Goal: Task Accomplishment & Management: Manage account settings

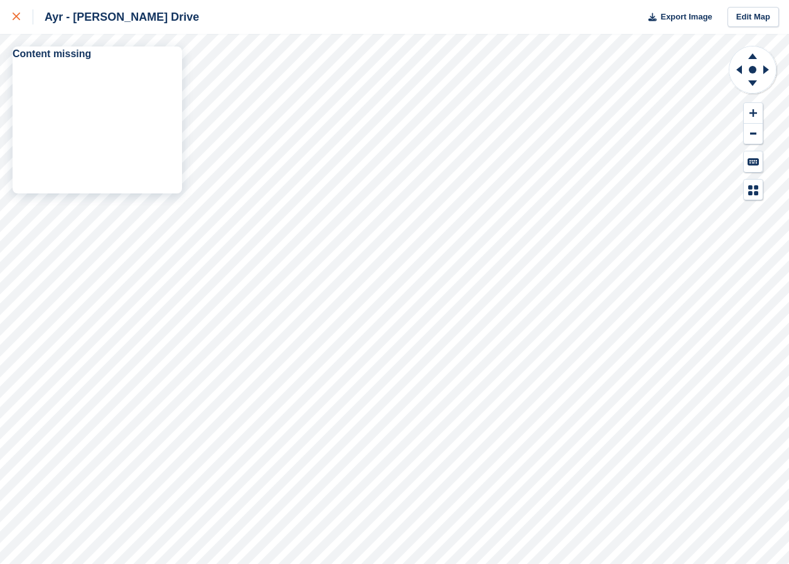
click at [14, 19] on icon at bounding box center [17, 17] width 8 height 8
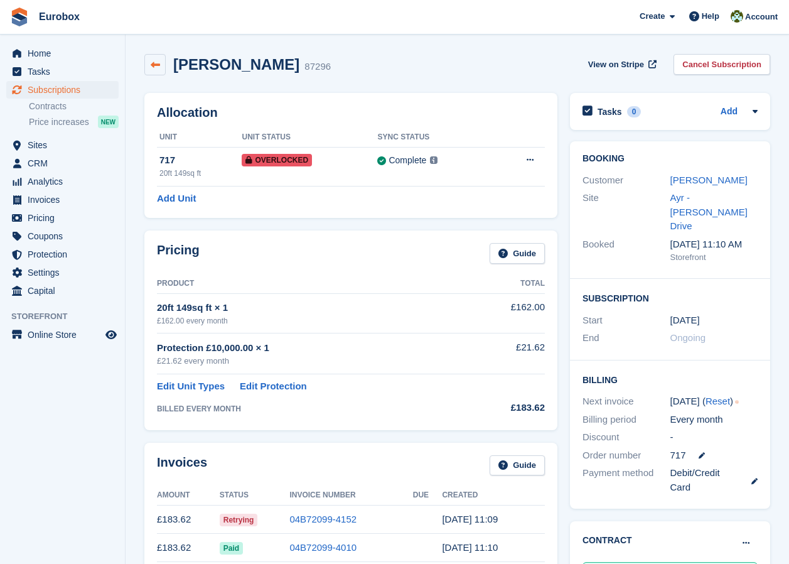
click at [154, 67] on icon at bounding box center [155, 64] width 9 height 9
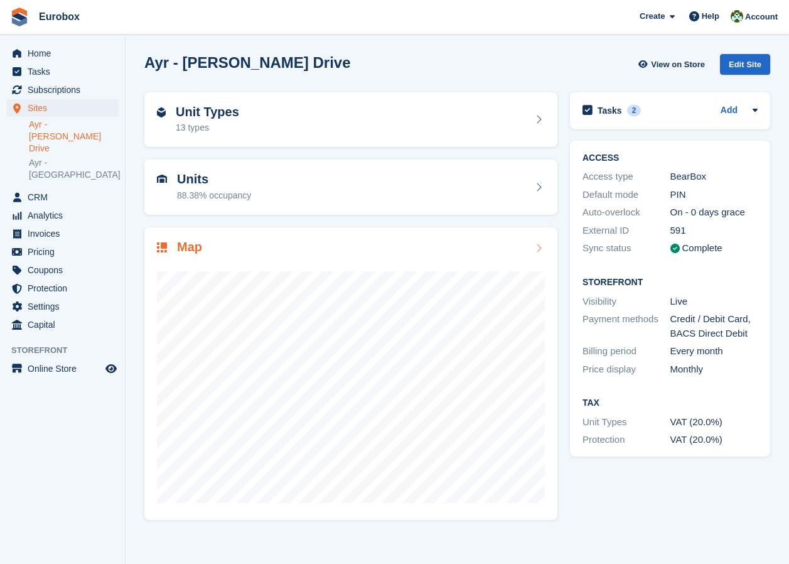
click at [540, 249] on icon at bounding box center [539, 248] width 13 height 10
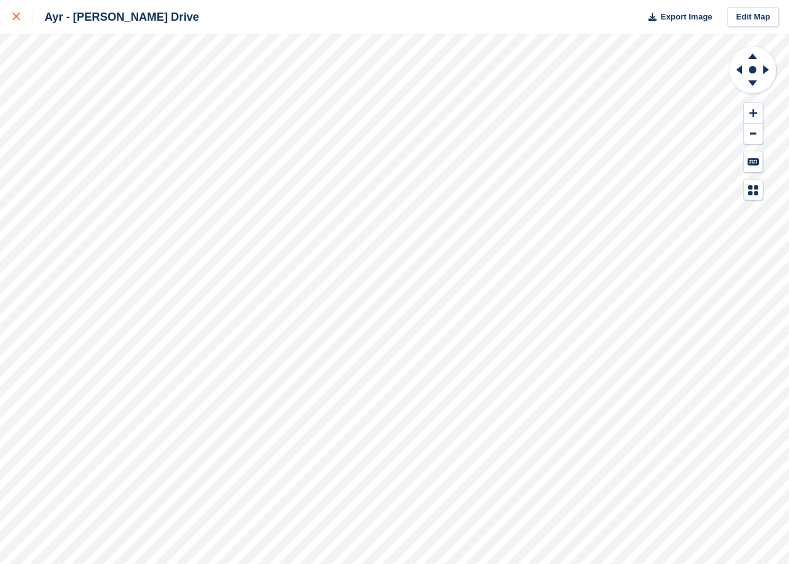
click at [14, 14] on icon at bounding box center [17, 17] width 8 height 8
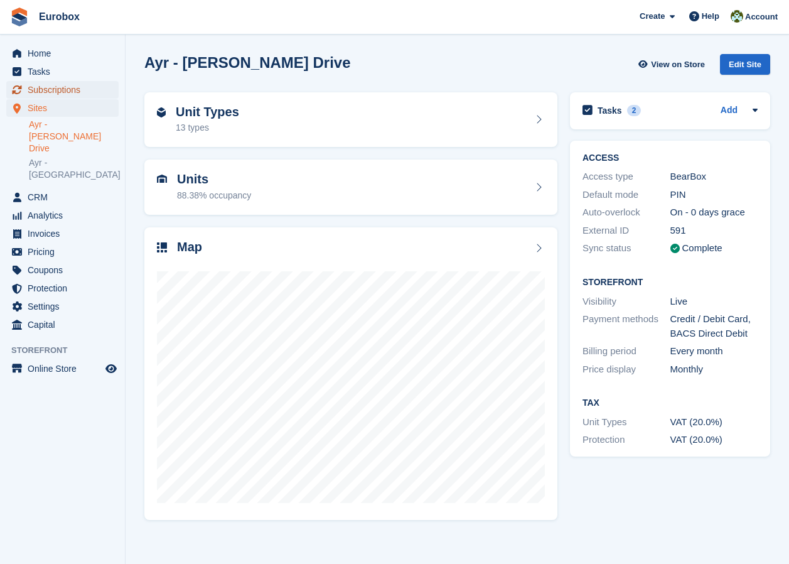
click at [41, 89] on span "Subscriptions" at bounding box center [65, 90] width 75 height 18
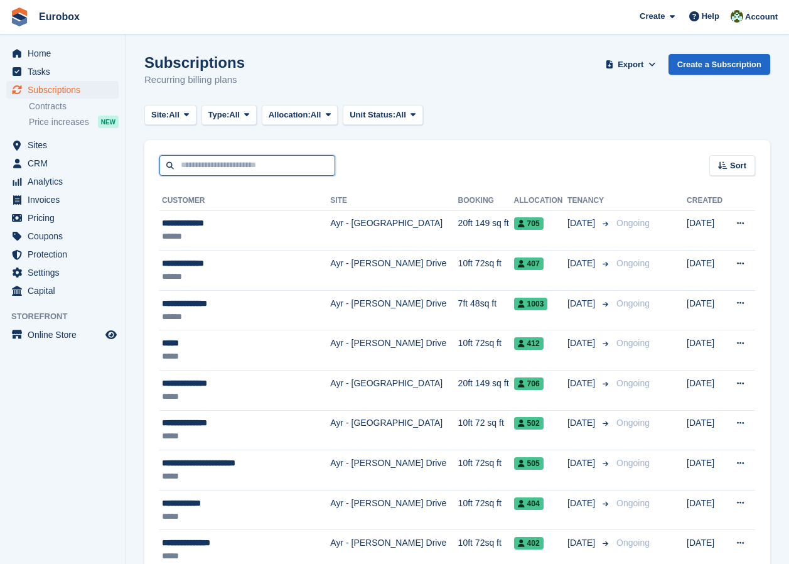
click at [198, 163] on input "text" at bounding box center [247, 165] width 176 height 21
type input "******"
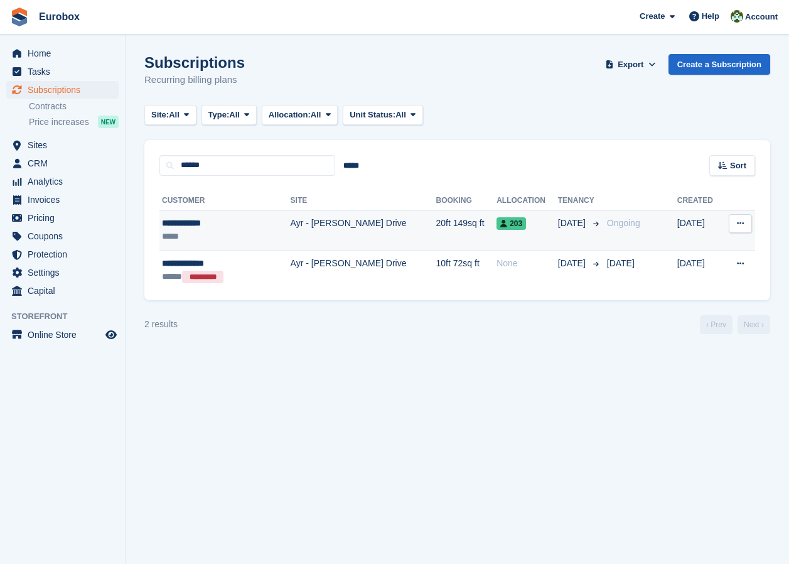
click at [208, 225] on div "**********" at bounding box center [213, 223] width 102 height 13
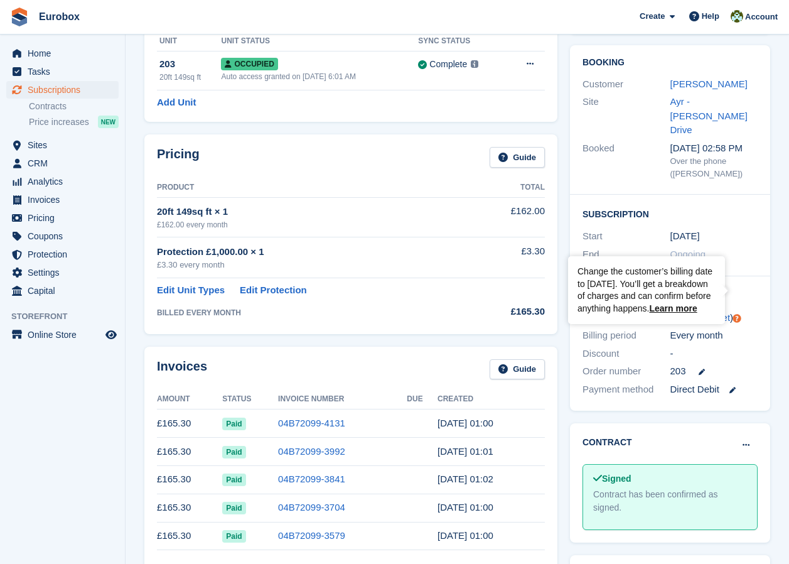
scroll to position [63, 0]
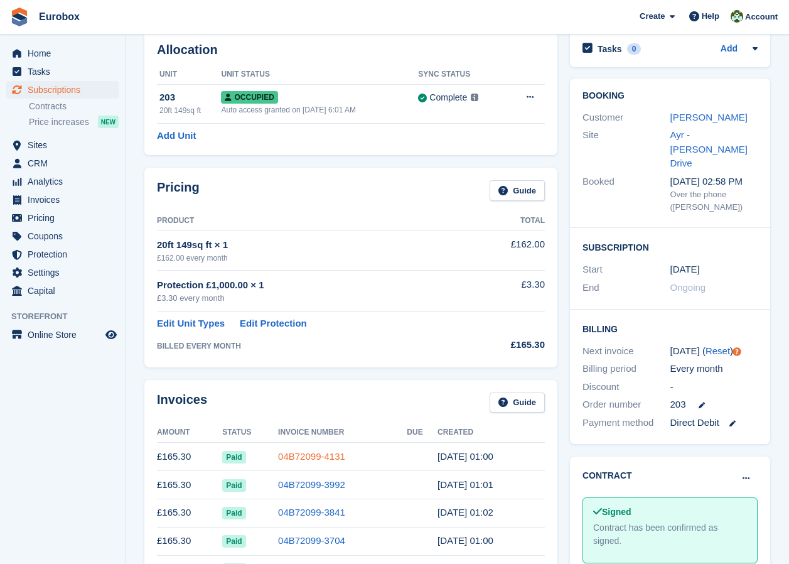
click at [312, 457] on link "04B72099-4131" at bounding box center [311, 456] width 67 height 11
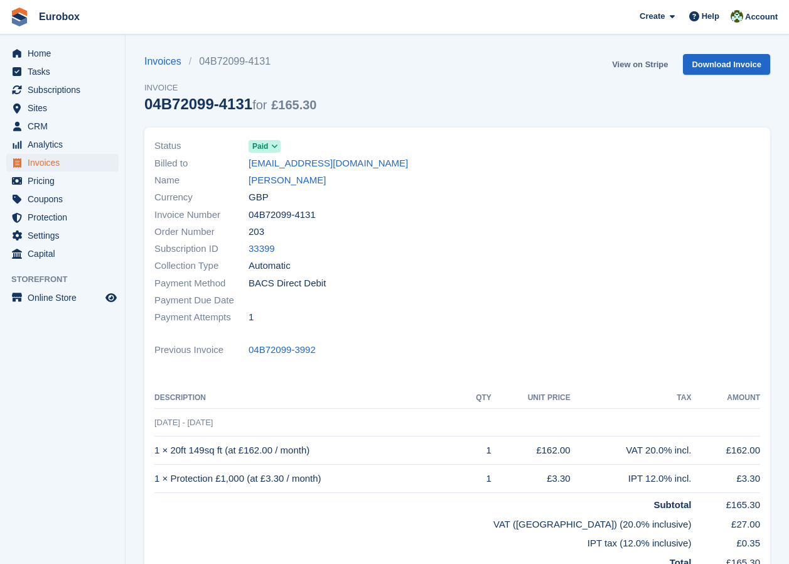
click at [652, 65] on link "View on Stripe" at bounding box center [640, 64] width 66 height 21
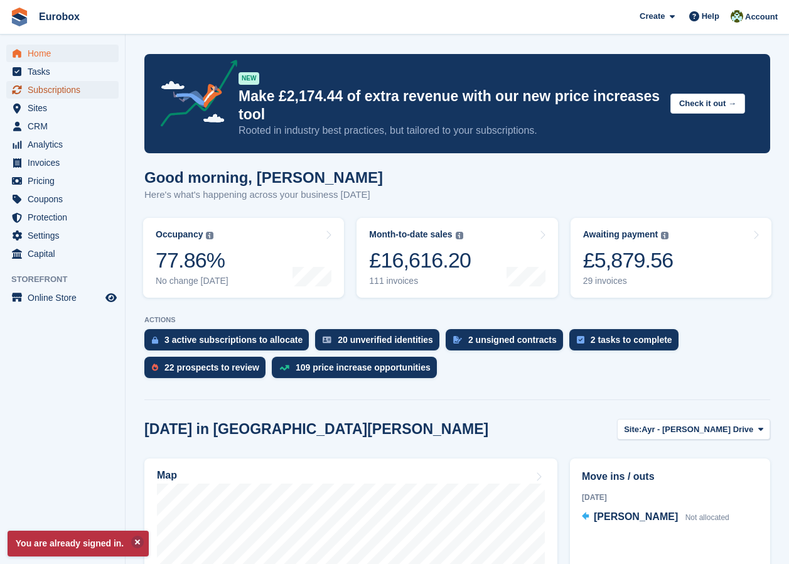
click at [48, 92] on span "Subscriptions" at bounding box center [65, 90] width 75 height 18
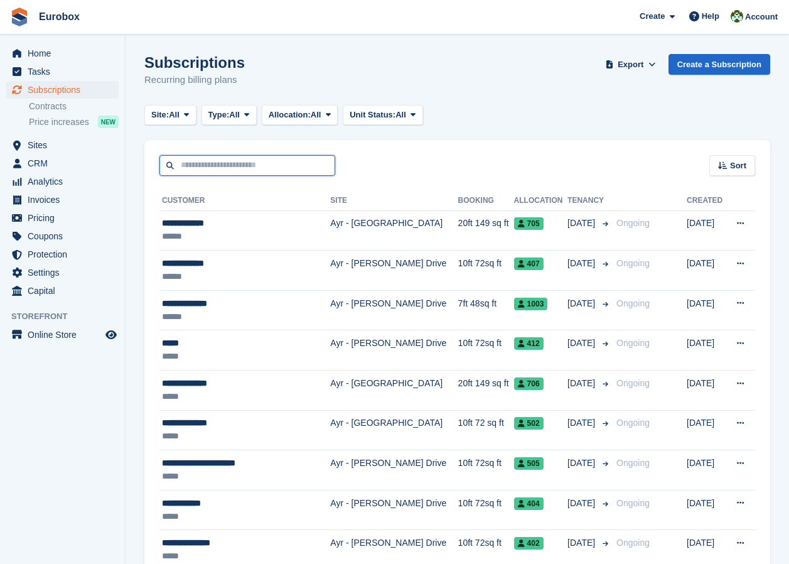
click at [238, 167] on input "text" at bounding box center [247, 165] width 176 height 21
type input "******"
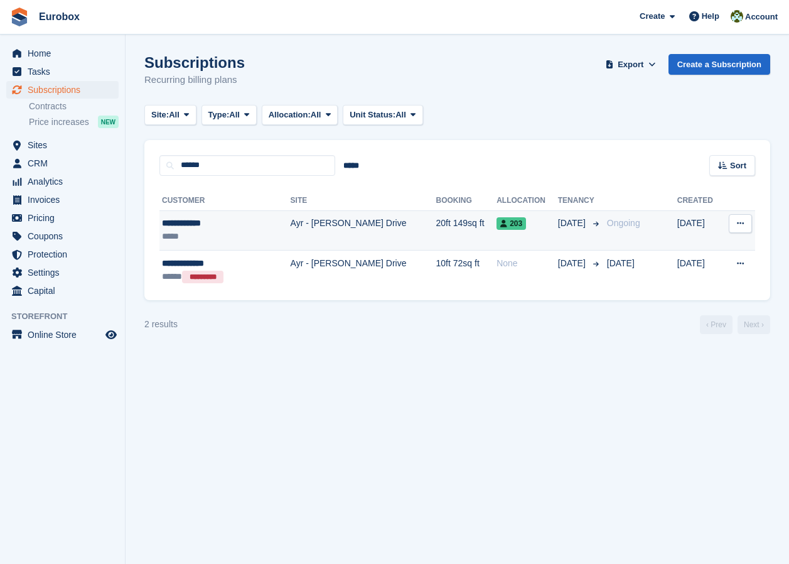
click at [188, 229] on div "**********" at bounding box center [213, 223] width 102 height 13
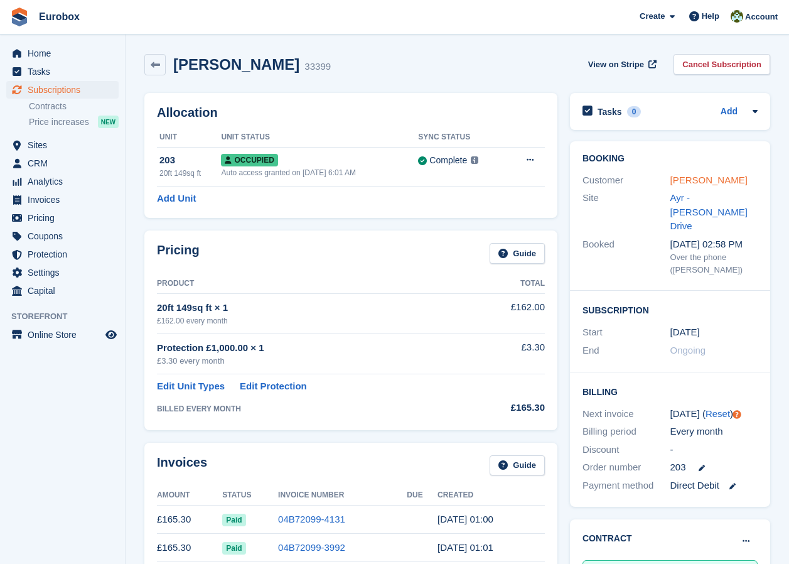
click at [691, 178] on link "Calum Ramage" at bounding box center [709, 180] width 77 height 11
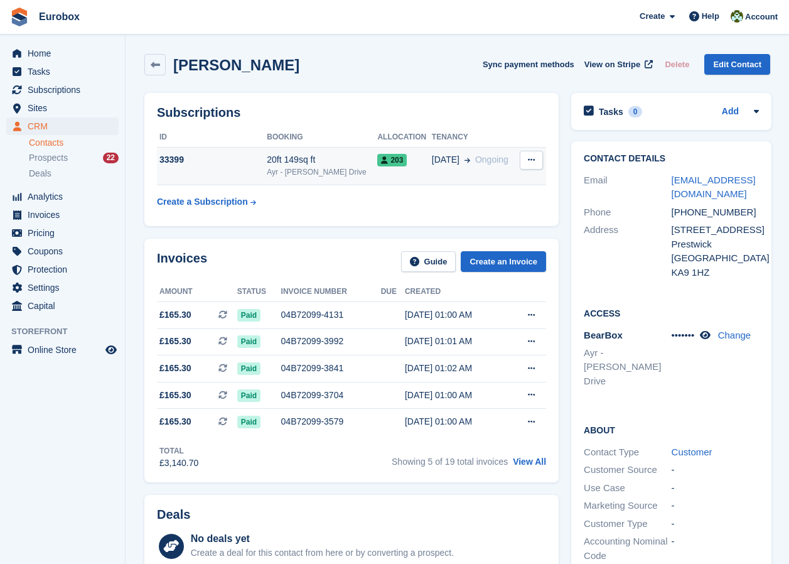
click at [296, 159] on div "20ft 149sq ft" at bounding box center [322, 159] width 111 height 13
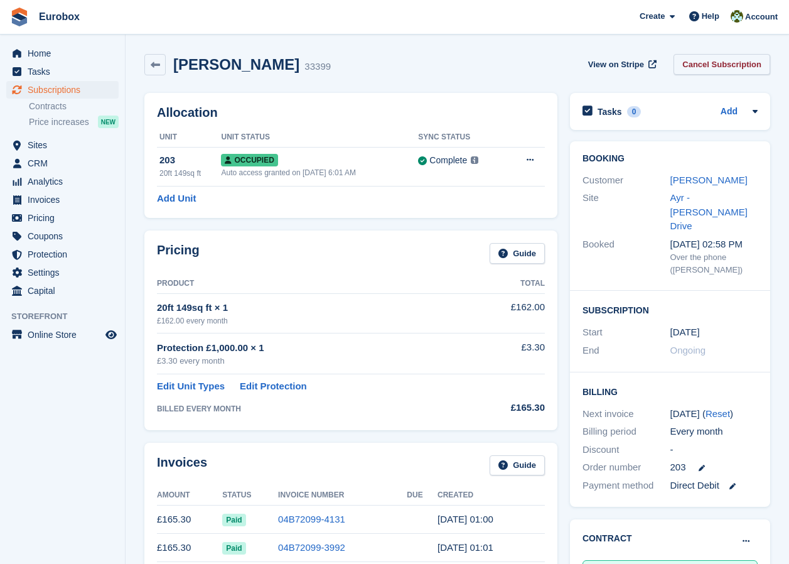
click at [708, 64] on link "Cancel Subscription" at bounding box center [722, 64] width 97 height 21
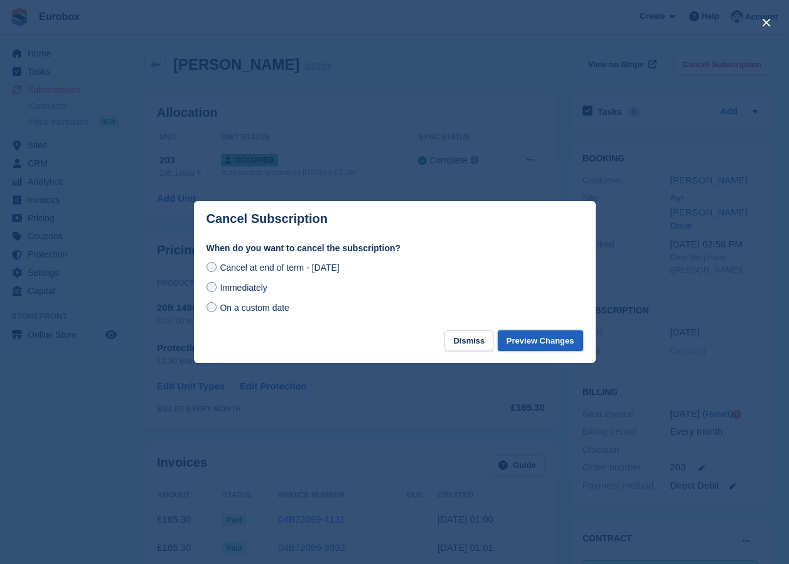
click at [533, 345] on button "Preview Changes" at bounding box center [540, 340] width 85 height 21
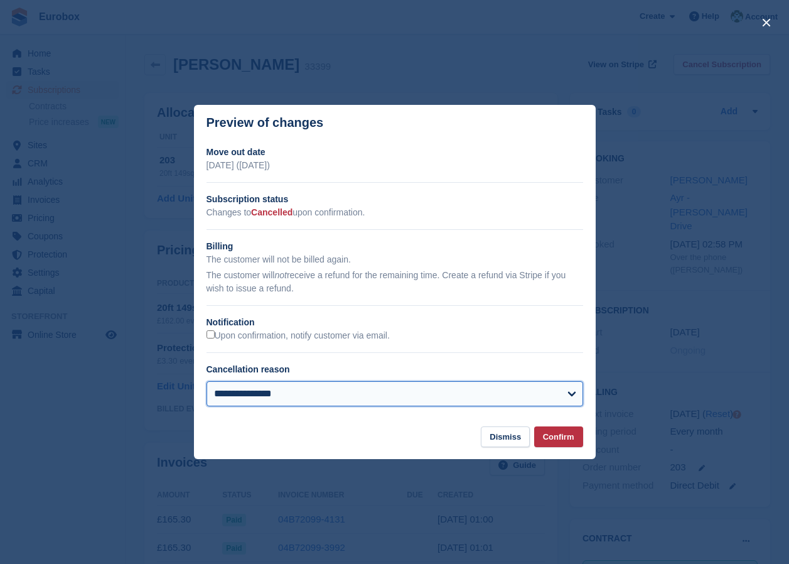
drag, startPoint x: 533, startPoint y: 345, endPoint x: 441, endPoint y: 404, distance: 109.2
click at [441, 404] on select "**********" at bounding box center [395, 393] width 377 height 25
select select "**********"
click at [207, 382] on select "**********" at bounding box center [395, 393] width 377 height 25
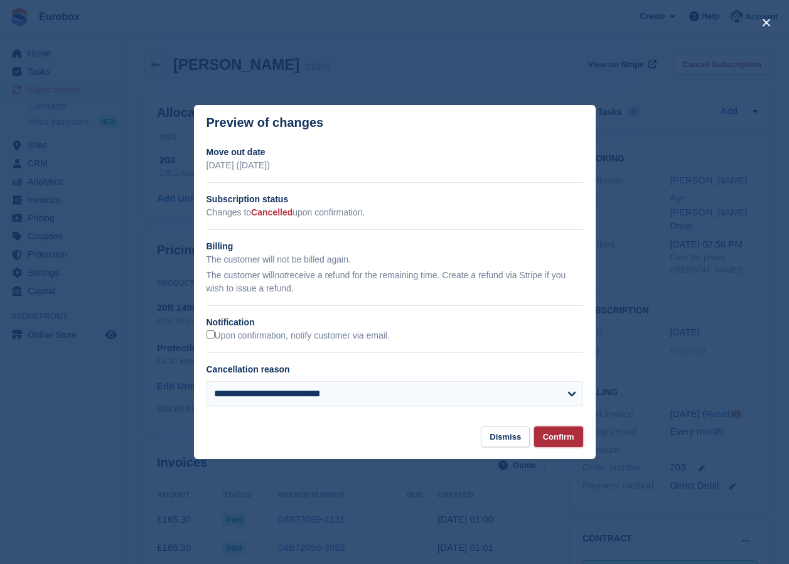
click at [548, 437] on button "Confirm" at bounding box center [558, 436] width 49 height 21
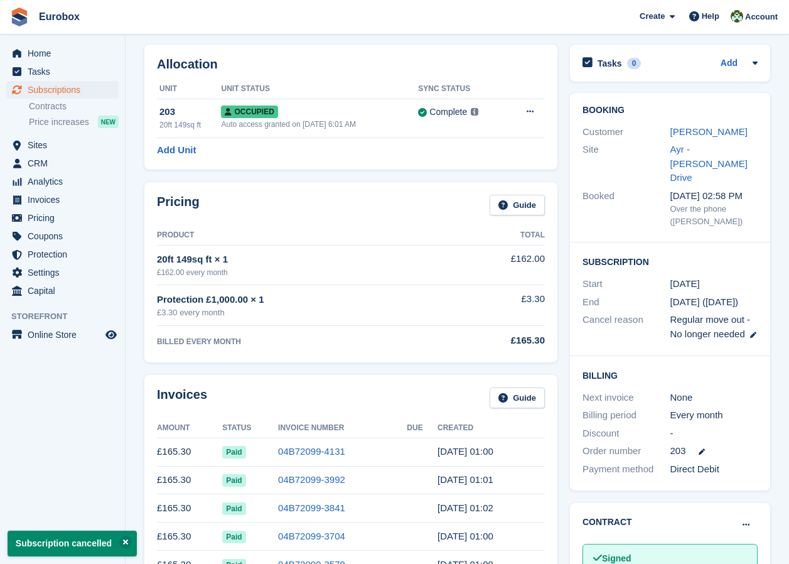
scroll to position [63, 0]
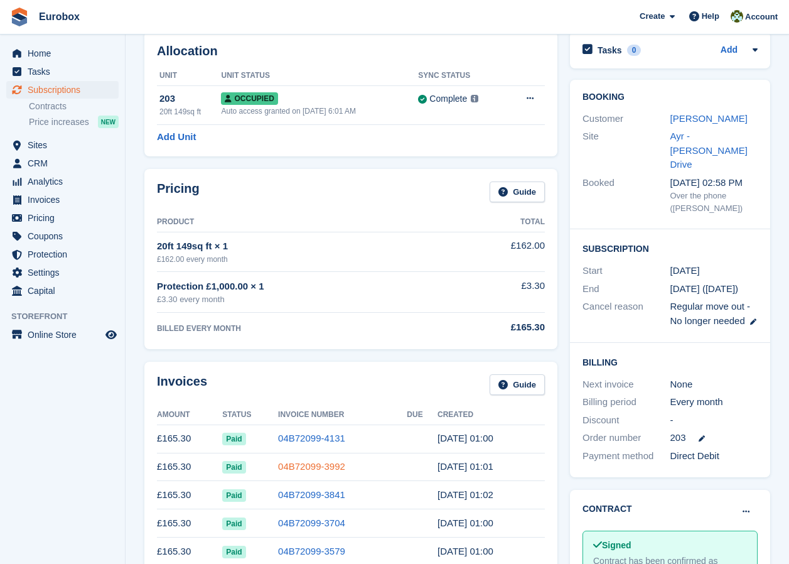
click at [308, 465] on link "04B72099-3992" at bounding box center [311, 466] width 67 height 11
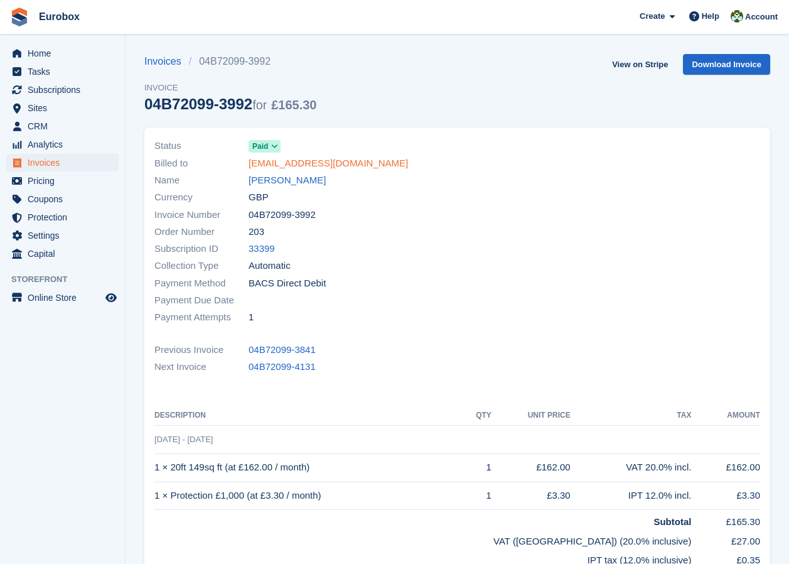
click at [281, 163] on link "calumramage@pathfinder-renewables.co.uk" at bounding box center [328, 163] width 159 height 14
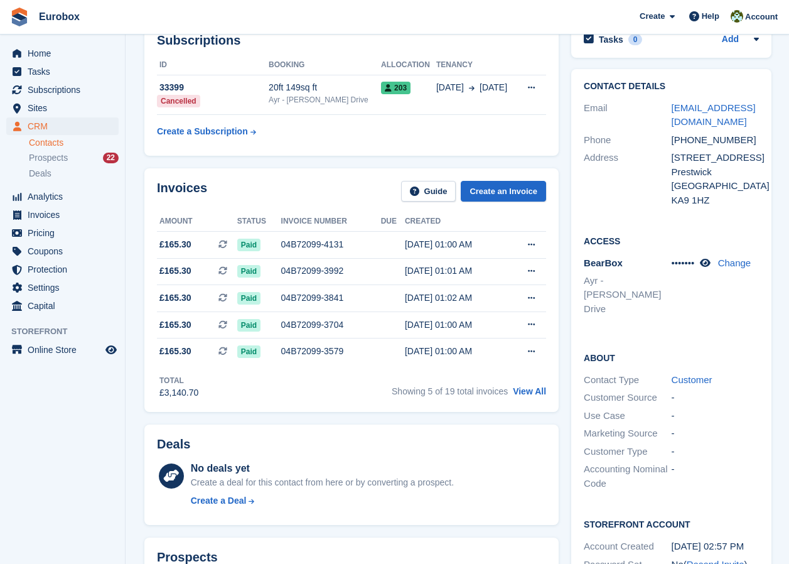
scroll to position [63, 0]
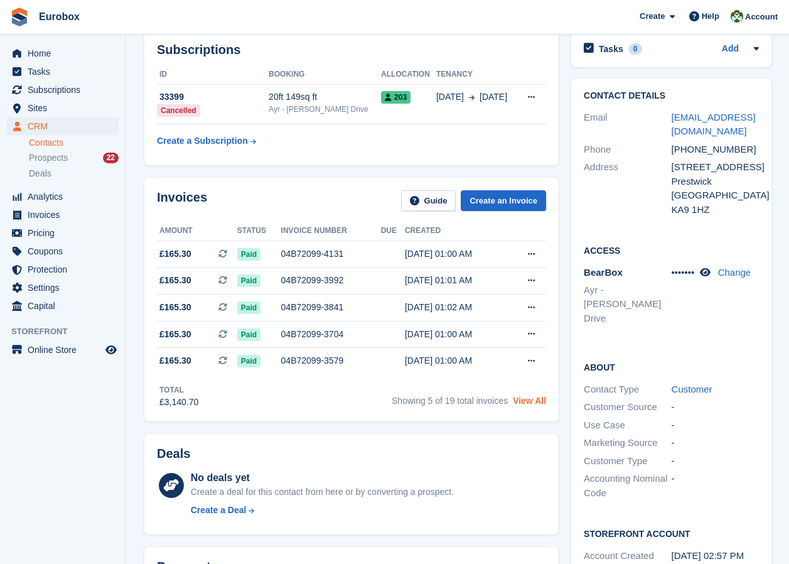
click at [528, 401] on link "View All" at bounding box center [529, 401] width 33 height 10
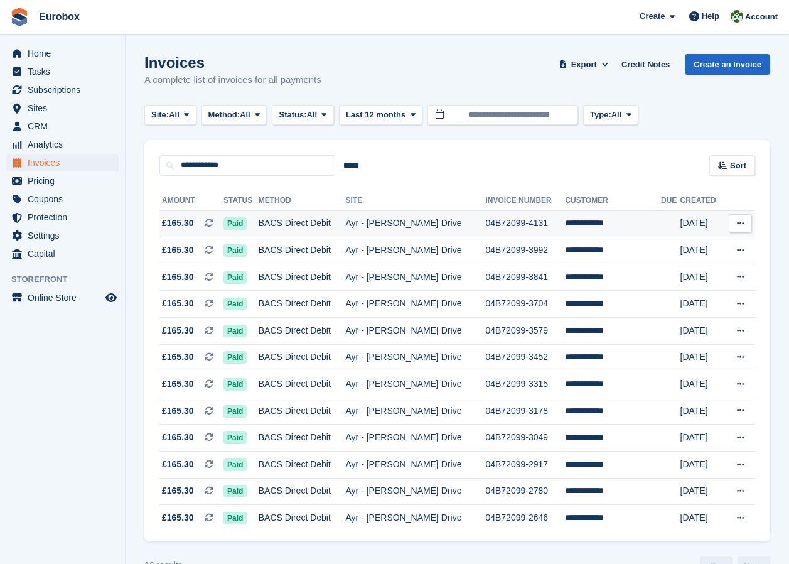
click at [300, 220] on td "BACS Direct Debit" at bounding box center [302, 223] width 87 height 27
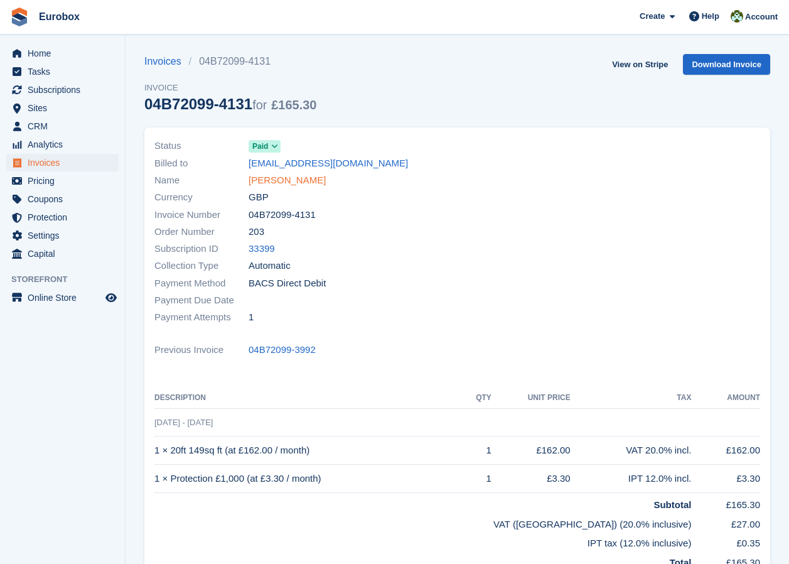
click at [291, 180] on link "Calum Ramage" at bounding box center [287, 180] width 77 height 14
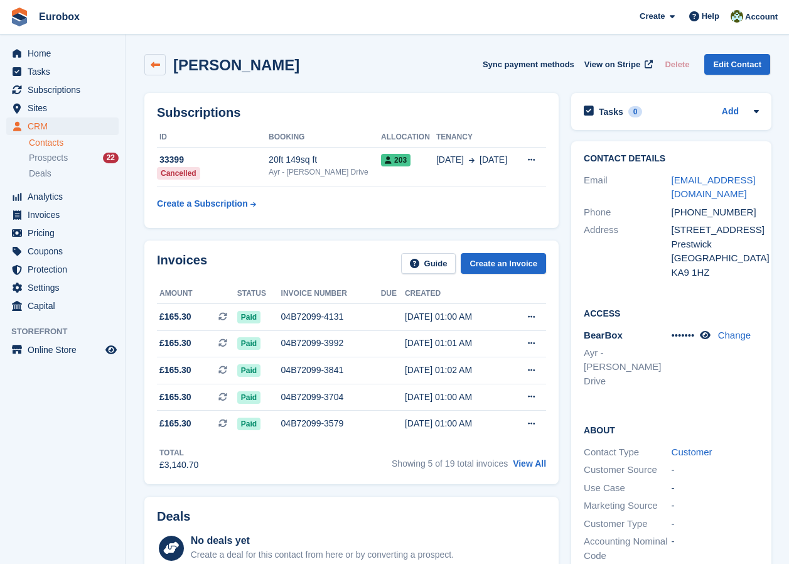
click at [156, 66] on icon at bounding box center [155, 64] width 9 height 9
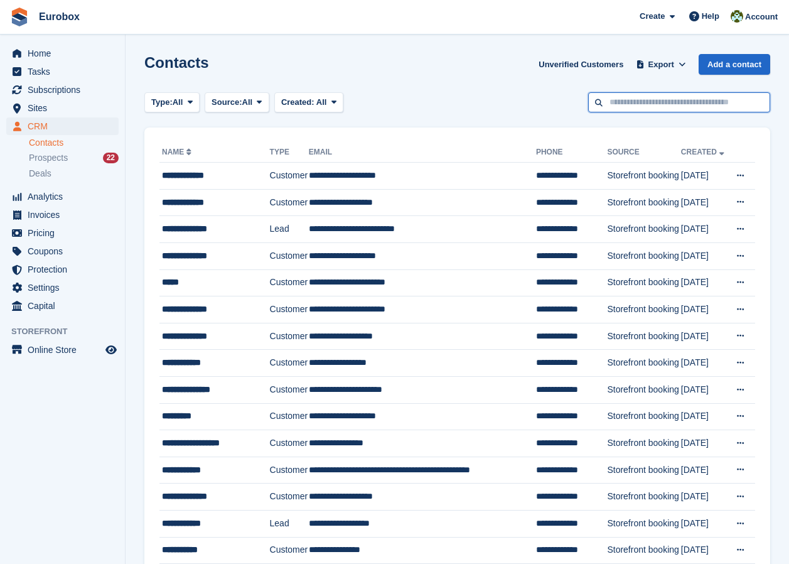
click at [659, 104] on input "text" at bounding box center [679, 102] width 182 height 21
type input "***"
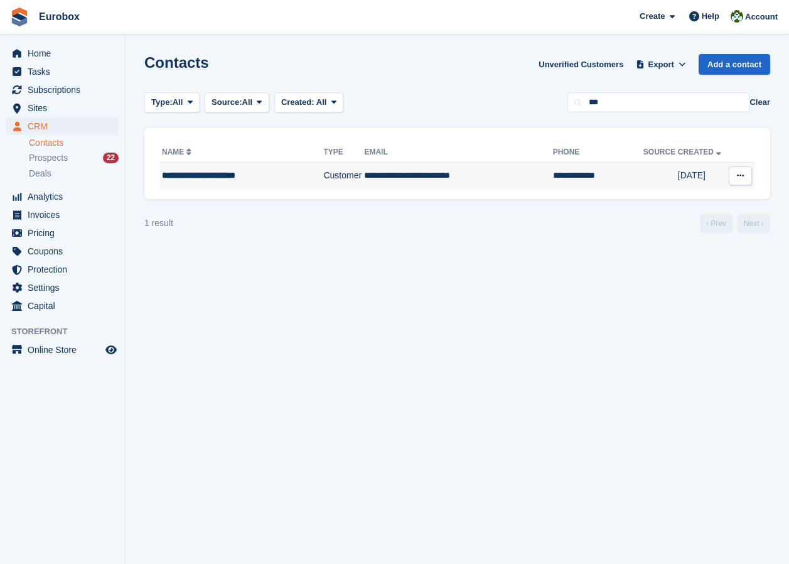
click at [239, 176] on div "**********" at bounding box center [237, 175] width 151 height 13
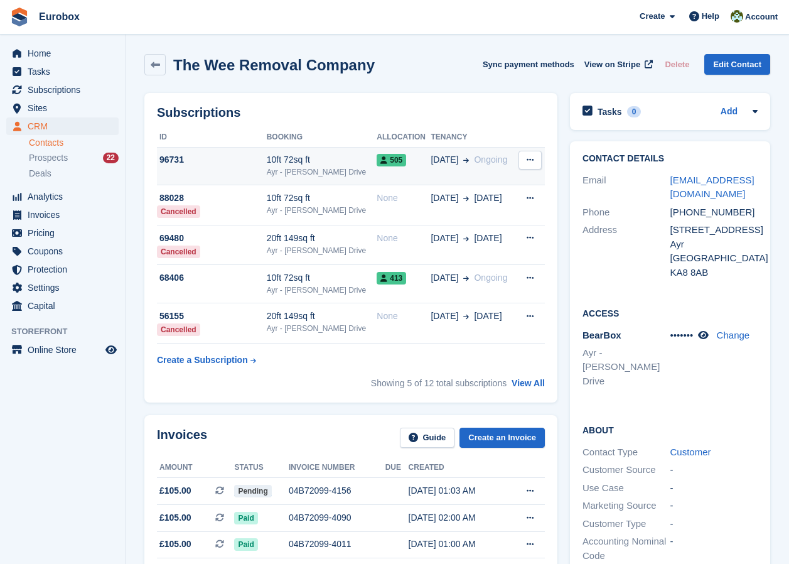
click at [310, 172] on div "Ayr - [PERSON_NAME] Drive" at bounding box center [322, 171] width 111 height 11
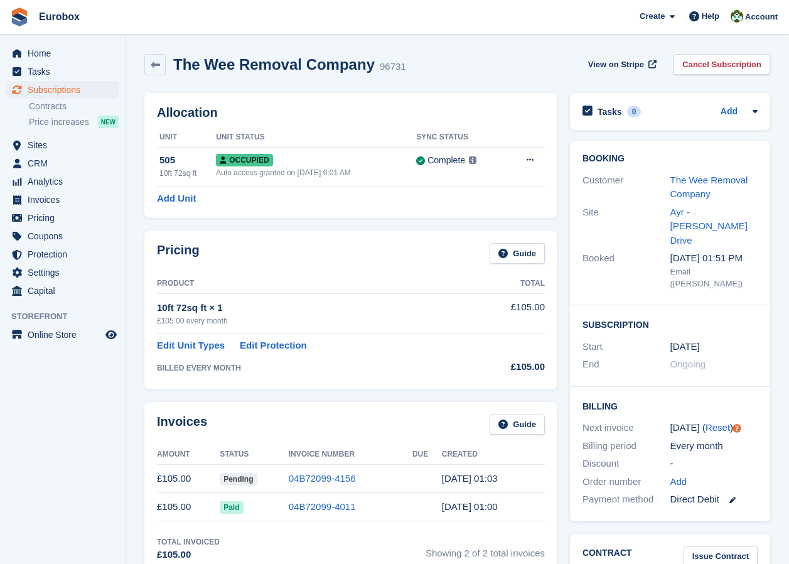
click at [479, 337] on tbody "10ft 72sq ft × 1 £105.00 every month £105.00 Edit Unit Types Edit Protection BI…" at bounding box center [351, 334] width 388 height 83
click at [45, 146] on span "Sites" at bounding box center [65, 145] width 75 height 18
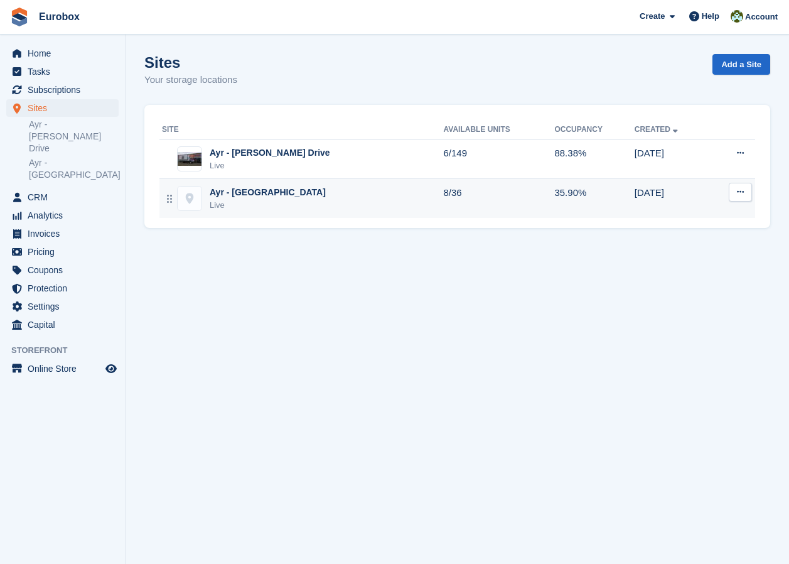
click at [254, 190] on div "Ayr - [GEOGRAPHIC_DATA]" at bounding box center [268, 192] width 116 height 13
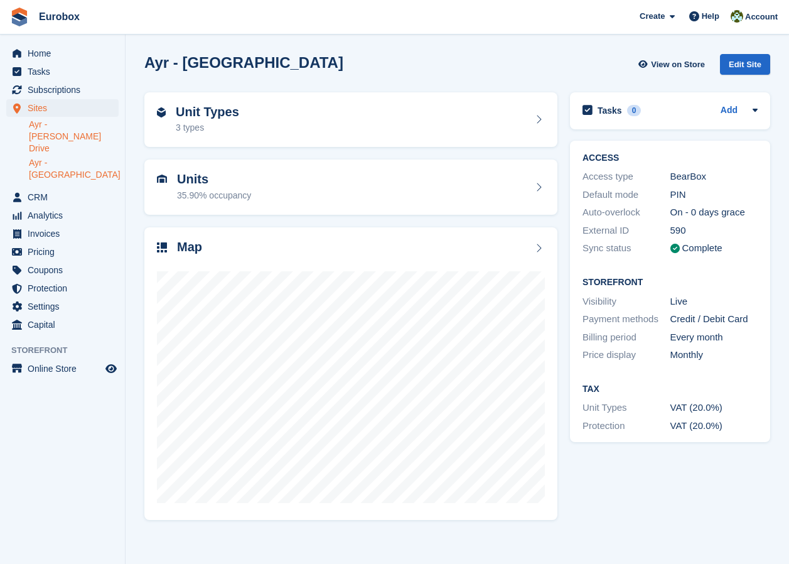
click at [74, 124] on link "Ayr - [PERSON_NAME] Drive" at bounding box center [74, 137] width 90 height 36
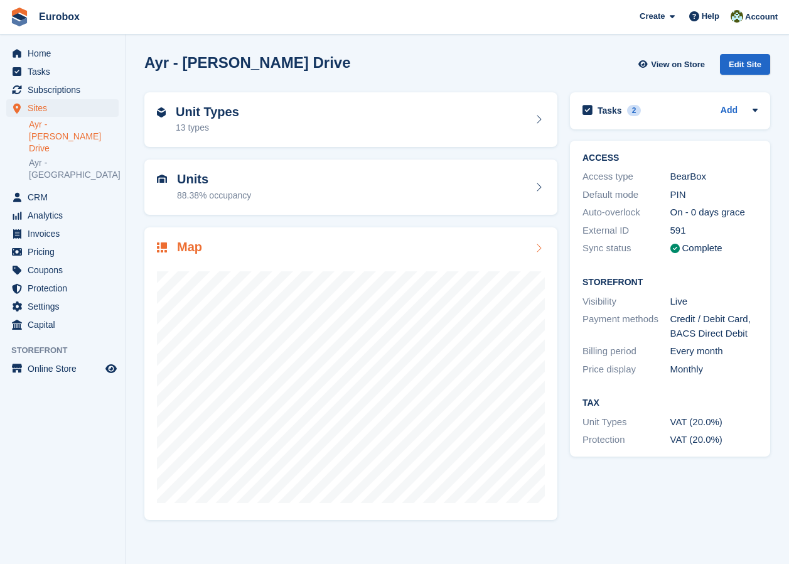
click at [541, 247] on icon at bounding box center [539, 248] width 13 height 10
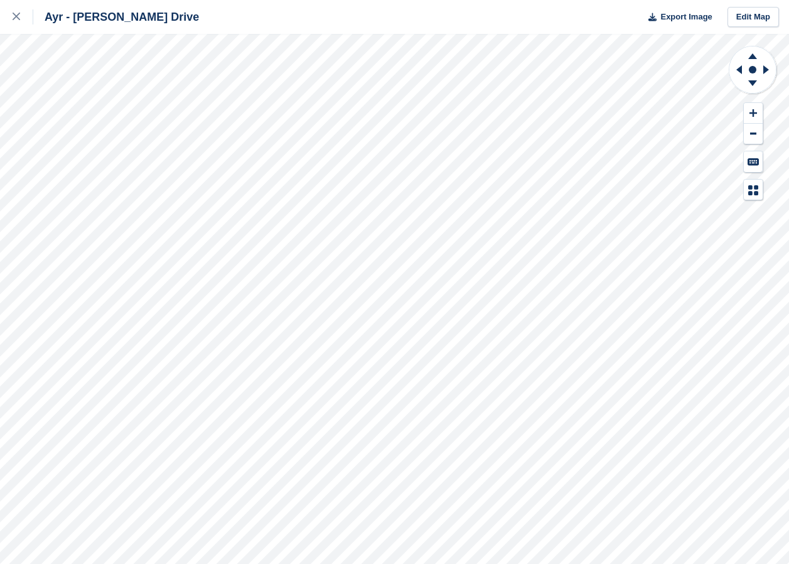
click at [173, 121] on div "Ayr - [PERSON_NAME] Drive Export Image Edit Map" at bounding box center [394, 282] width 789 height 564
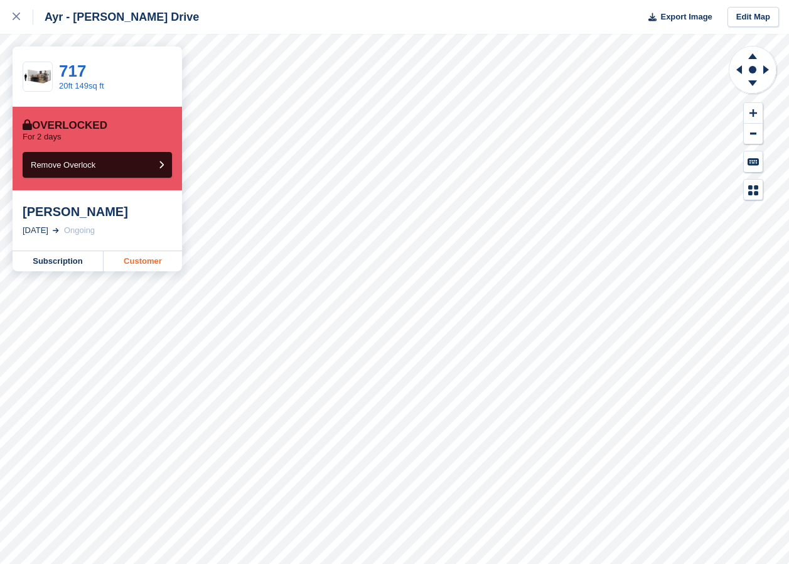
click at [148, 264] on link "Customer" at bounding box center [143, 261] width 78 height 20
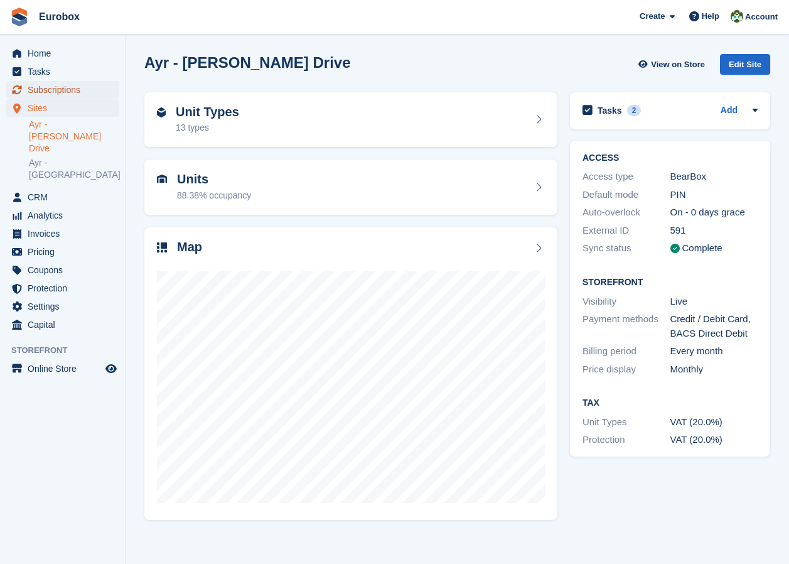
click at [43, 90] on span "Subscriptions" at bounding box center [65, 90] width 75 height 18
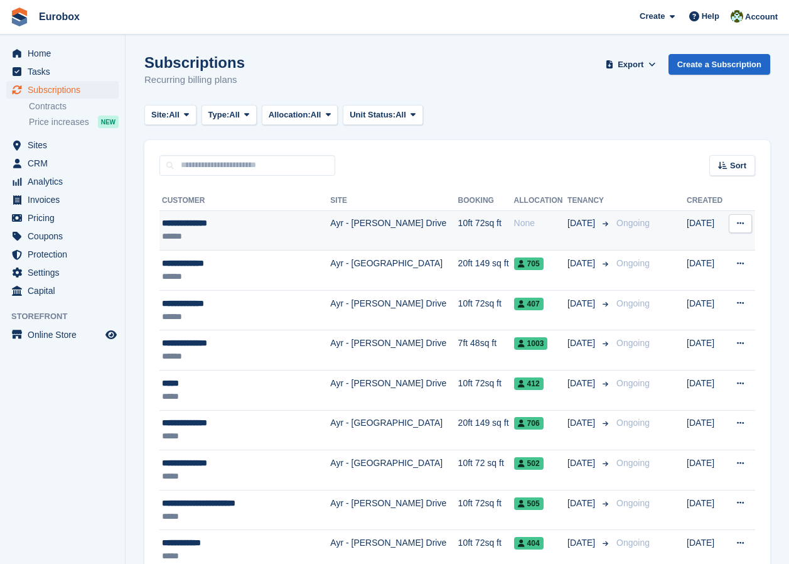
click at [208, 227] on div "**********" at bounding box center [238, 223] width 153 height 13
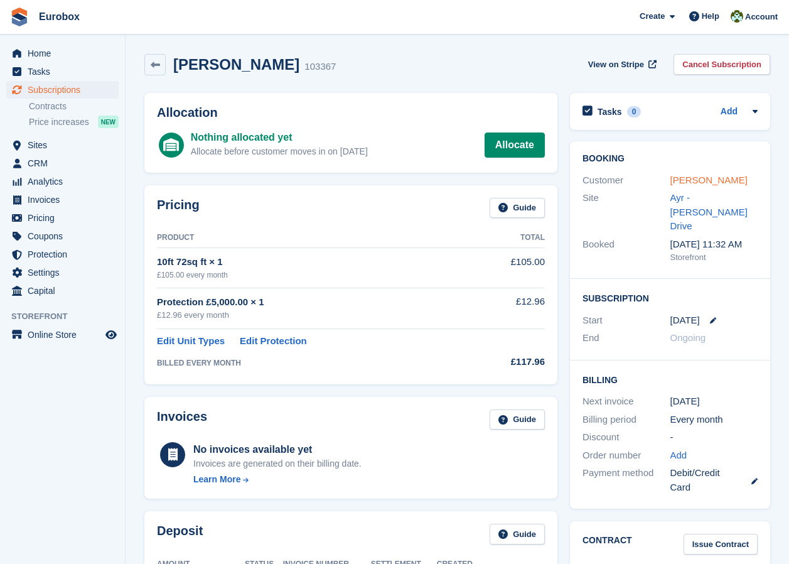
click at [682, 177] on link "Vivienne Smyth" at bounding box center [709, 180] width 77 height 11
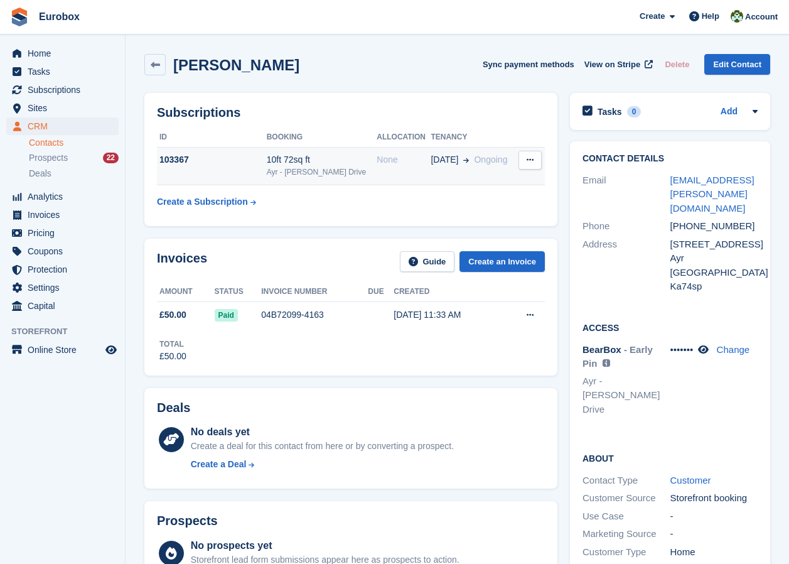
click at [293, 160] on div "10ft 72sq ft" at bounding box center [322, 159] width 111 height 13
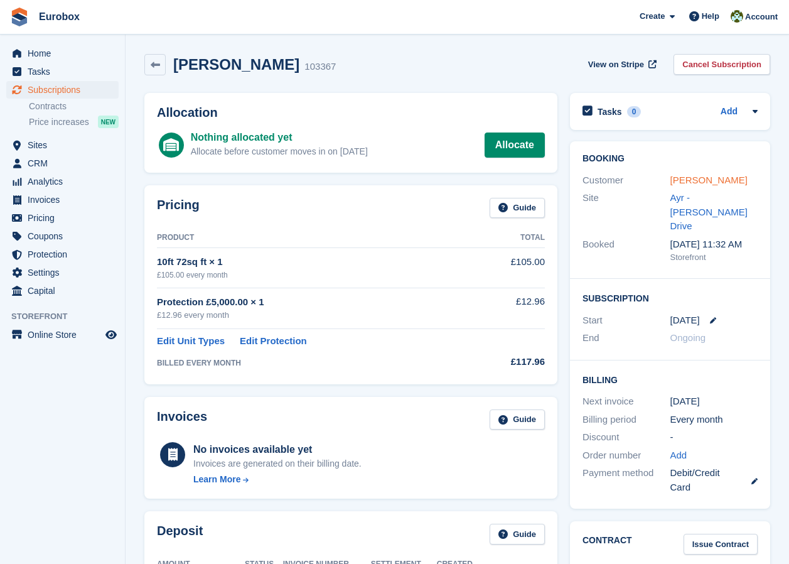
click at [684, 180] on link "[PERSON_NAME]" at bounding box center [709, 180] width 77 height 11
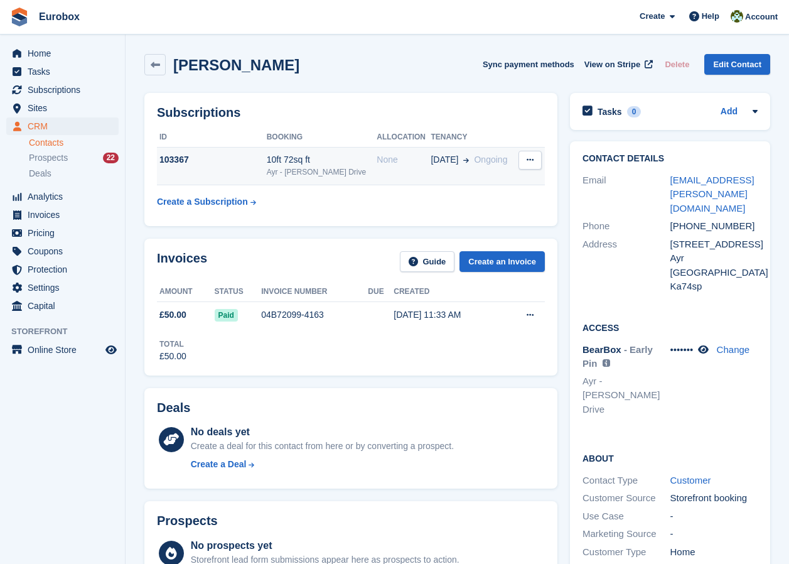
click at [312, 158] on div "10ft 72sq ft" at bounding box center [322, 159] width 111 height 13
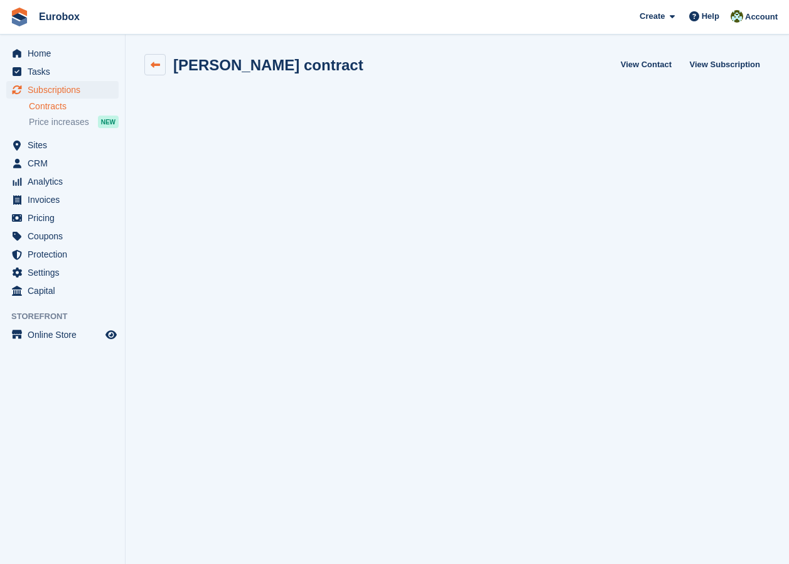
click at [148, 61] on link at bounding box center [154, 64] width 21 height 21
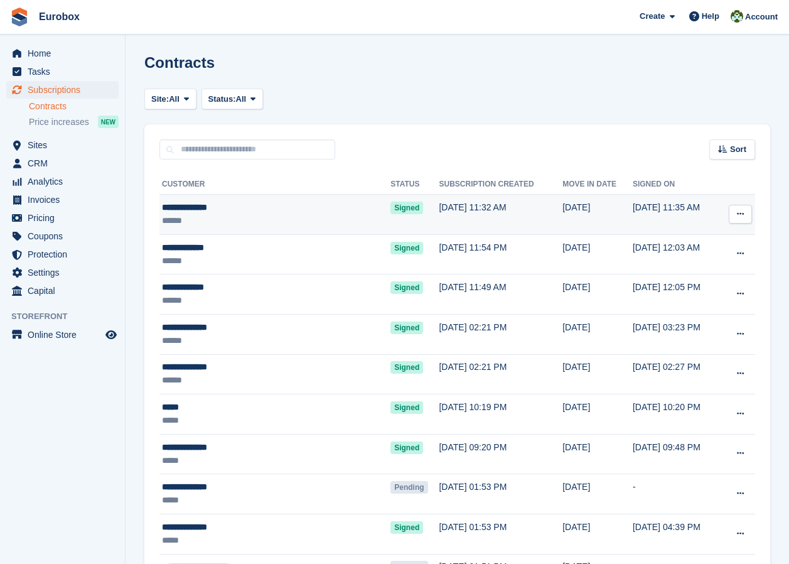
click at [195, 208] on div "**********" at bounding box center [249, 207] width 175 height 13
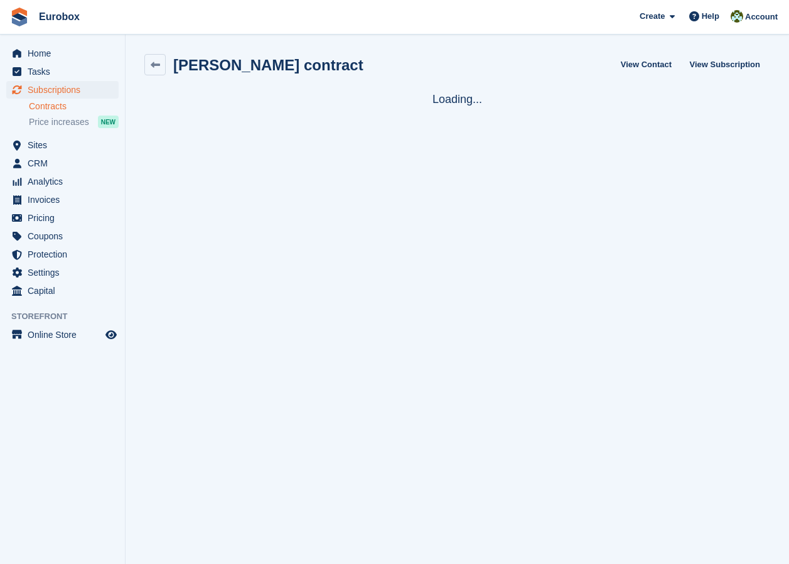
scroll to position [1, 0]
click at [156, 62] on icon at bounding box center [155, 63] width 9 height 9
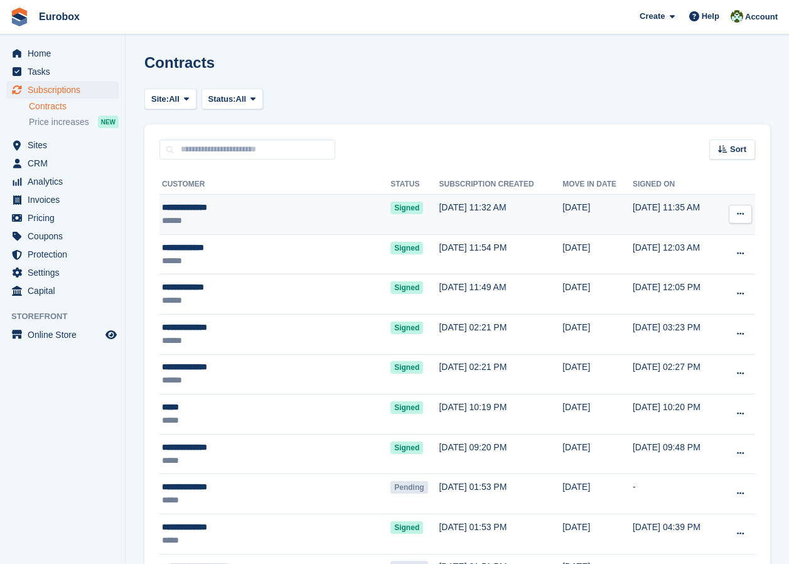
click at [206, 211] on div "**********" at bounding box center [249, 207] width 175 height 13
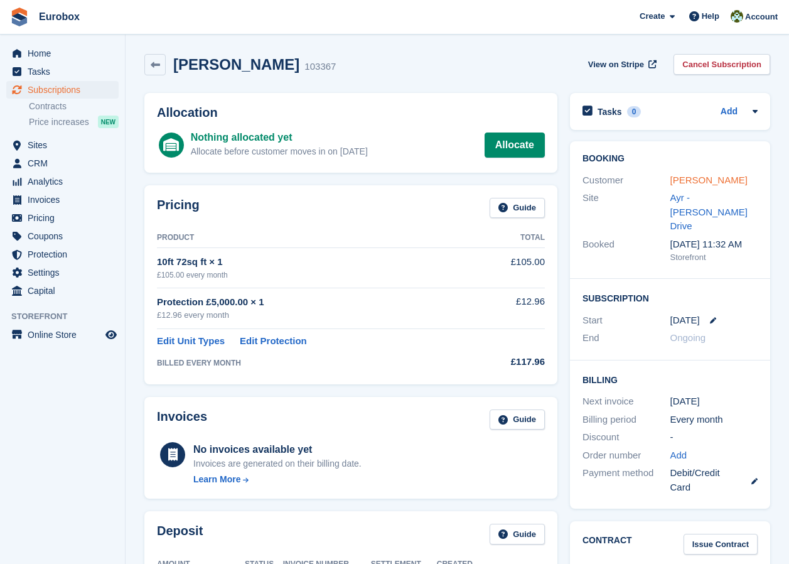
click at [693, 175] on link "[PERSON_NAME]" at bounding box center [709, 180] width 77 height 11
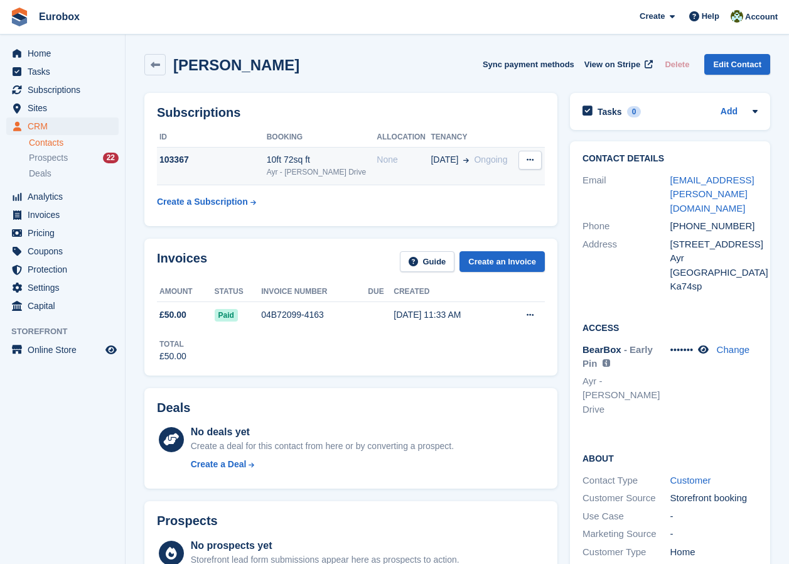
click at [345, 175] on div "Ayr - [PERSON_NAME] Drive" at bounding box center [322, 171] width 111 height 11
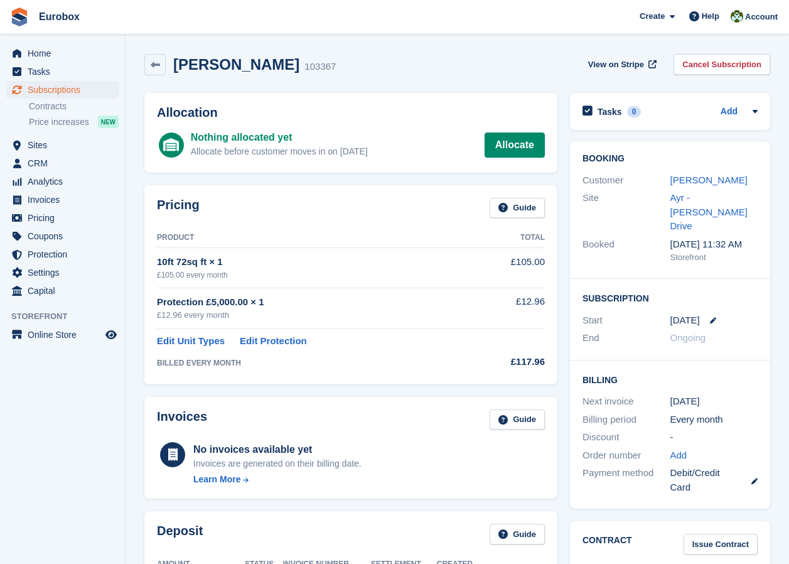
click at [703, 317] on link at bounding box center [708, 320] width 16 height 6
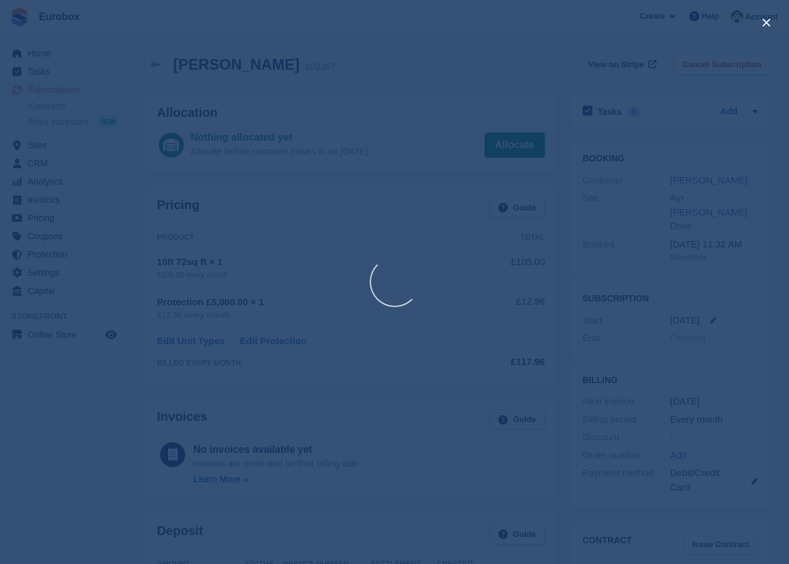
select select "*"
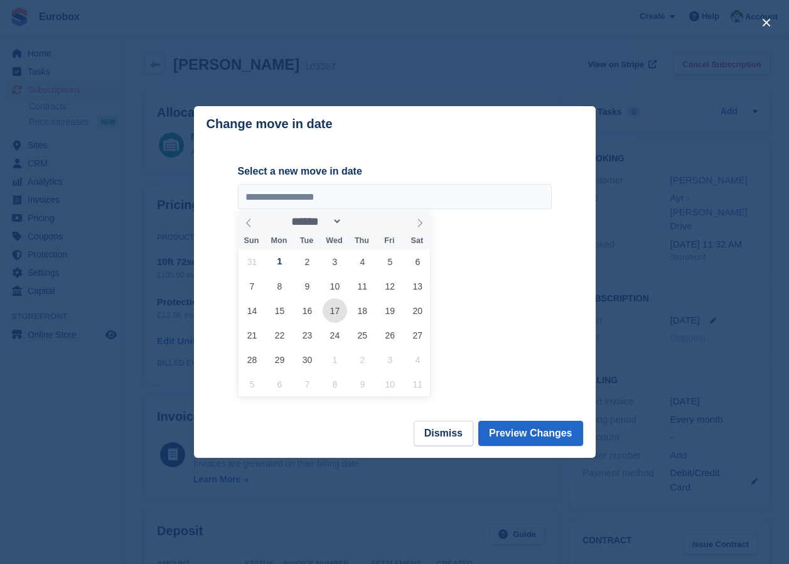
click at [335, 311] on span "17" at bounding box center [335, 310] width 24 height 24
type input "**********"
click at [332, 312] on span "17" at bounding box center [335, 310] width 24 height 24
click at [526, 434] on button "Preview Changes" at bounding box center [530, 433] width 105 height 25
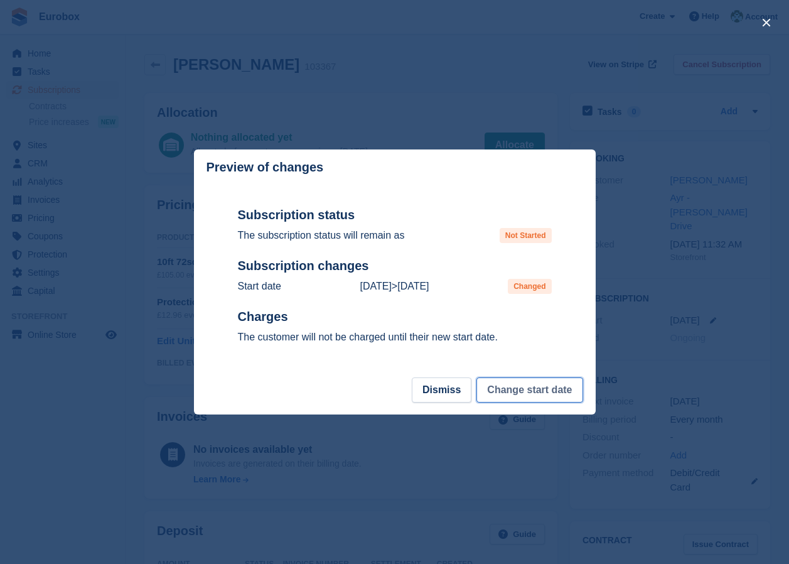
click at [533, 396] on button "Change start date" at bounding box center [530, 389] width 106 height 25
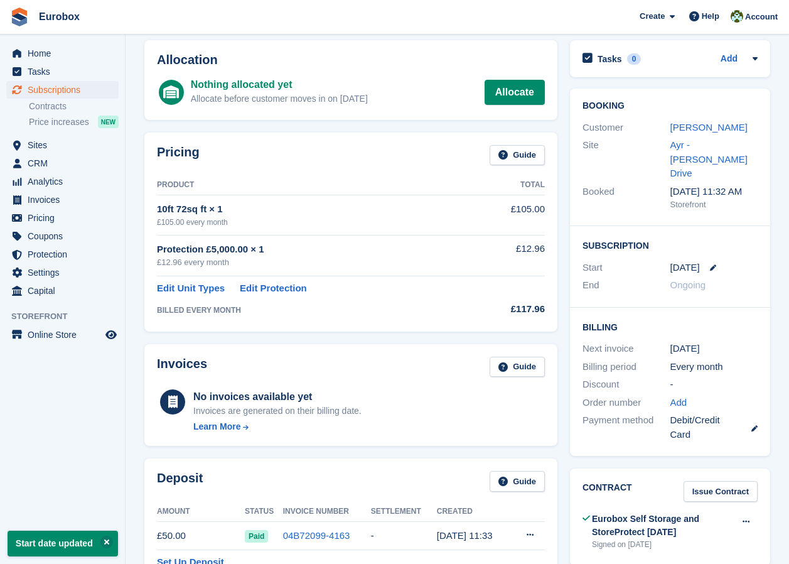
scroll to position [38, 0]
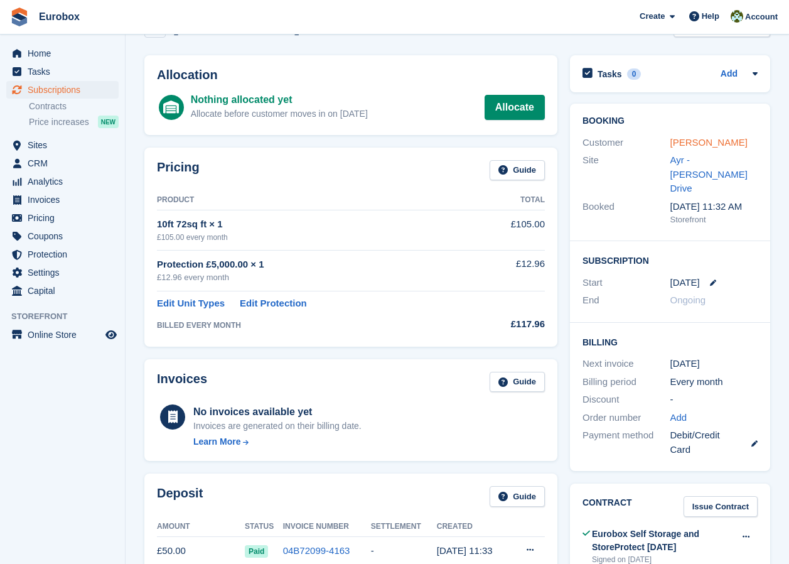
click at [695, 143] on link "Vivienne Smyth" at bounding box center [709, 142] width 77 height 11
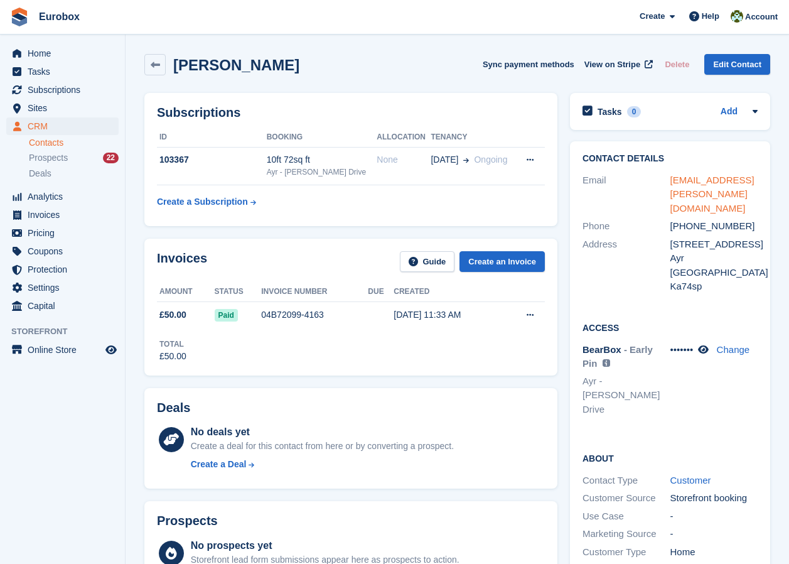
click at [701, 178] on link "vivienne.smyth.3@hotmail.com" at bounding box center [713, 194] width 84 height 39
click at [45, 110] on span "Sites" at bounding box center [65, 108] width 75 height 18
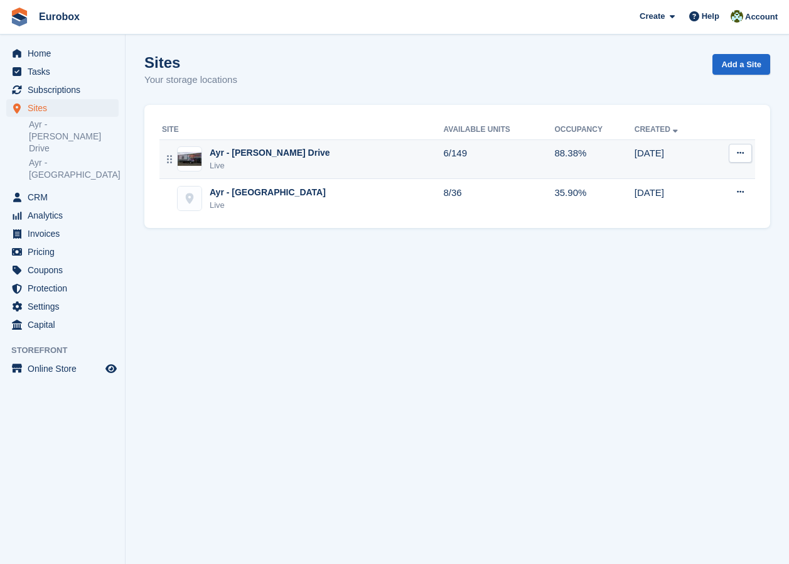
click at [269, 154] on div "Ayr - [PERSON_NAME] Drive" at bounding box center [270, 152] width 121 height 13
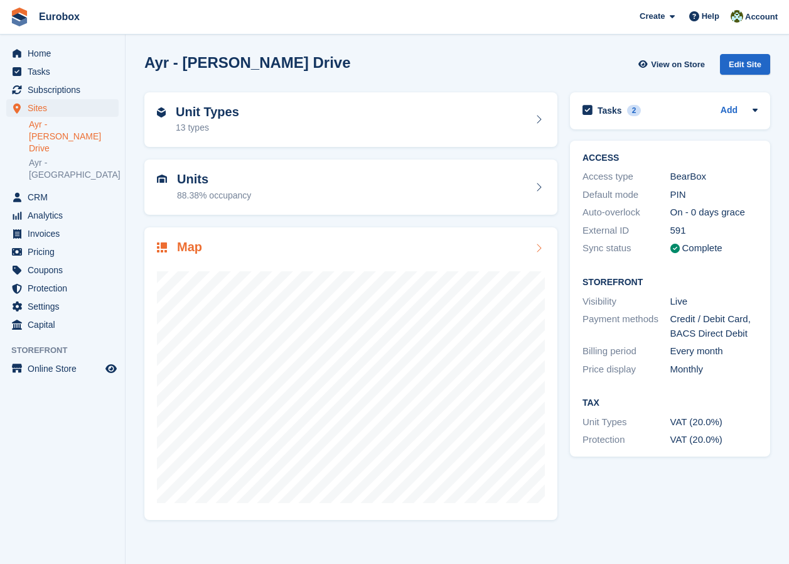
click at [538, 251] on icon at bounding box center [539, 248] width 13 height 10
